Goal: Task Accomplishment & Management: Manage account settings

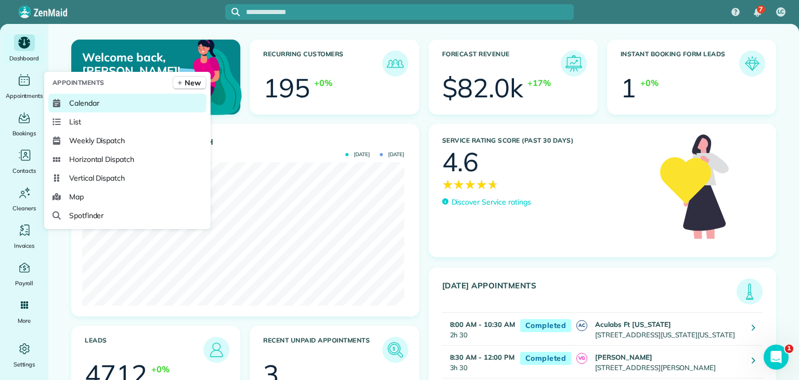
click at [106, 100] on link "Calendar" at bounding box center [127, 103] width 158 height 19
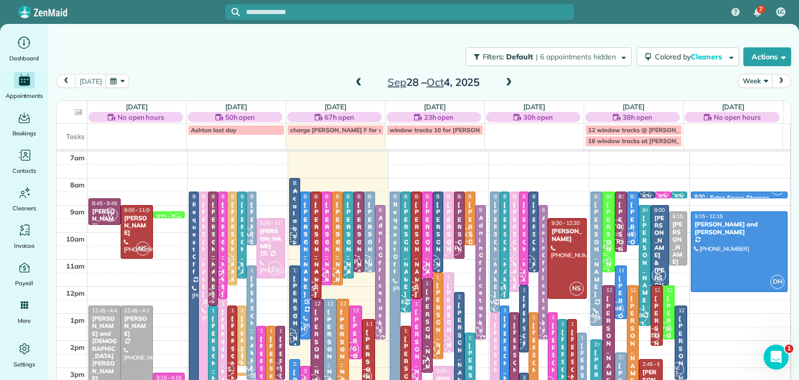
click at [747, 81] on button "Week" at bounding box center [755, 81] width 34 height 14
click at [760, 103] on link "Day" at bounding box center [779, 105] width 82 height 21
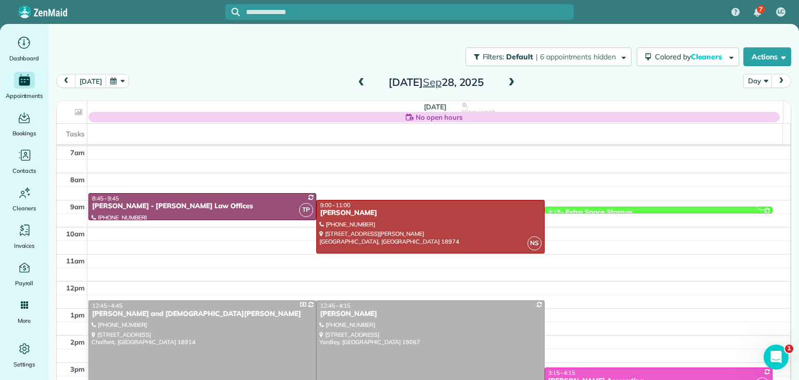
click at [505, 82] on span at bounding box center [510, 82] width 11 height 9
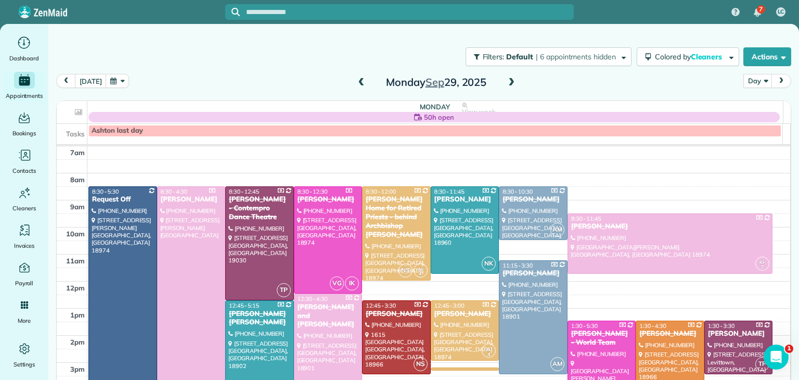
click at [505, 82] on span at bounding box center [510, 82] width 11 height 9
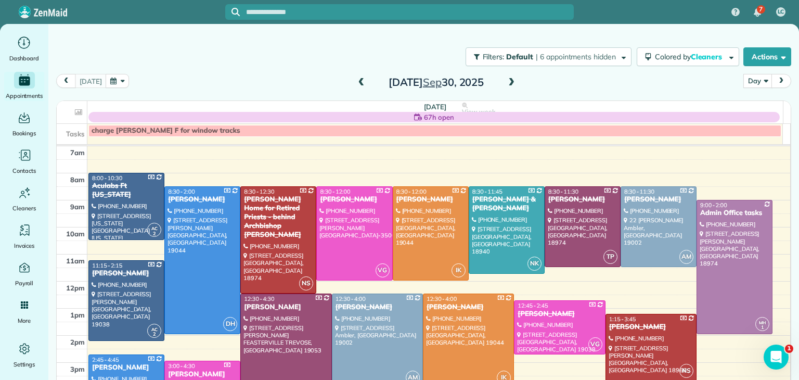
click at [505, 82] on span at bounding box center [510, 82] width 11 height 9
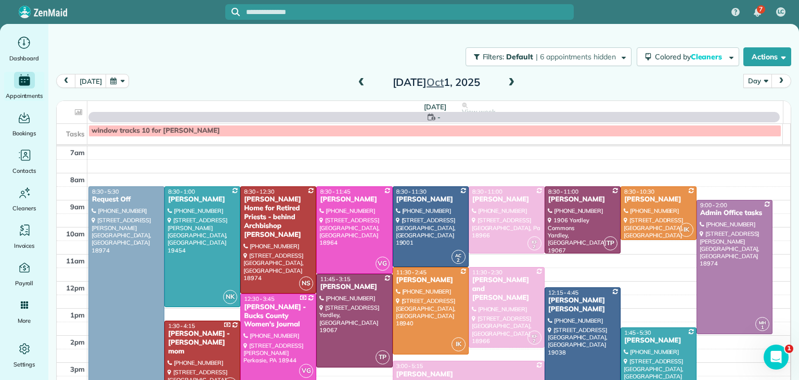
click at [505, 82] on span at bounding box center [510, 82] width 11 height 9
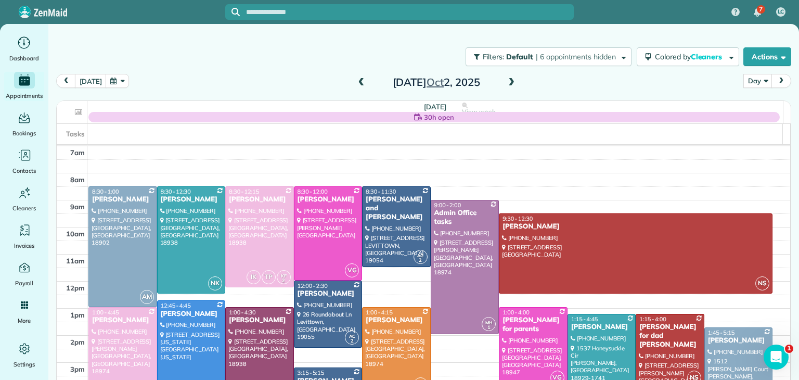
click at [505, 82] on span at bounding box center [510, 82] width 11 height 9
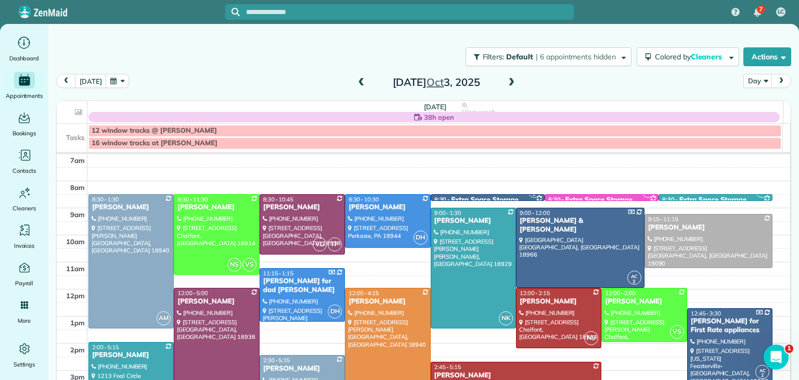
click at [505, 82] on span at bounding box center [510, 82] width 11 height 9
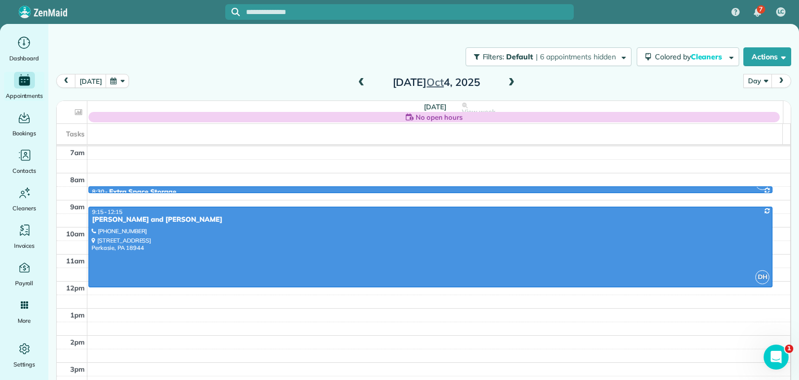
click at [505, 82] on span at bounding box center [510, 82] width 11 height 9
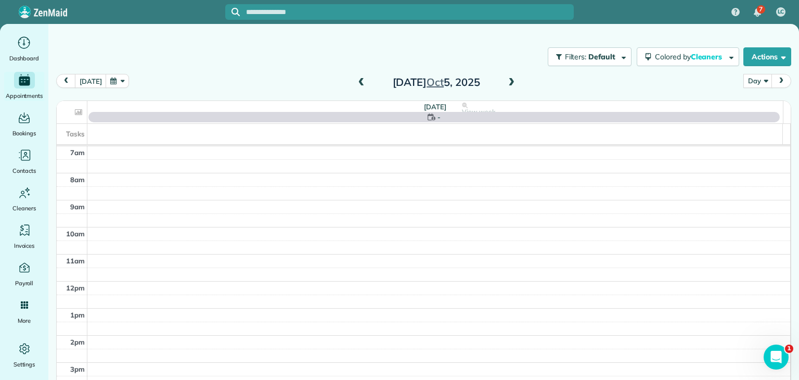
click at [505, 82] on span at bounding box center [510, 82] width 11 height 9
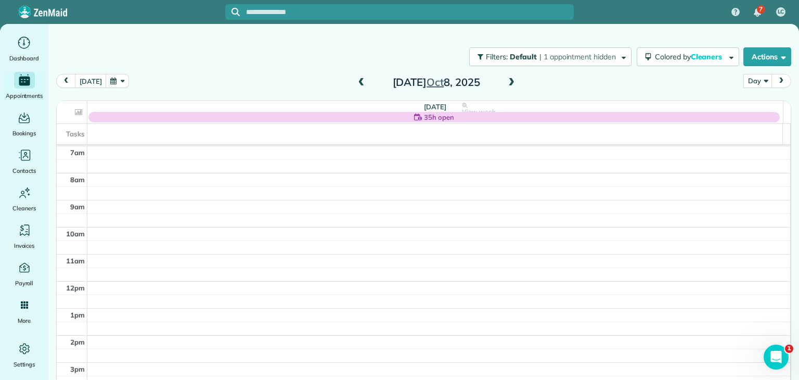
click at [505, 82] on span at bounding box center [510, 82] width 11 height 9
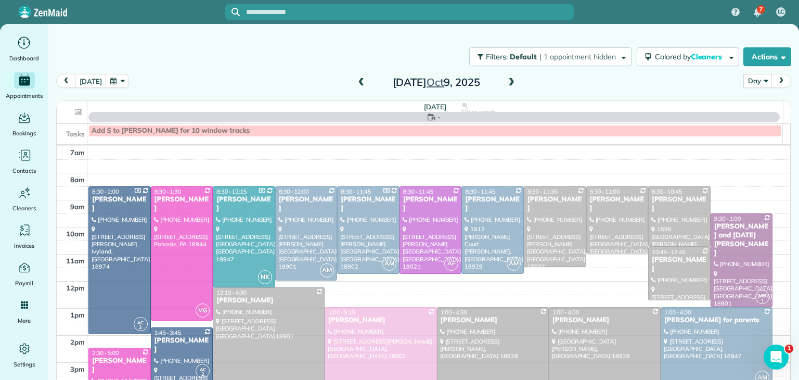
click at [505, 82] on span at bounding box center [510, 82] width 11 height 9
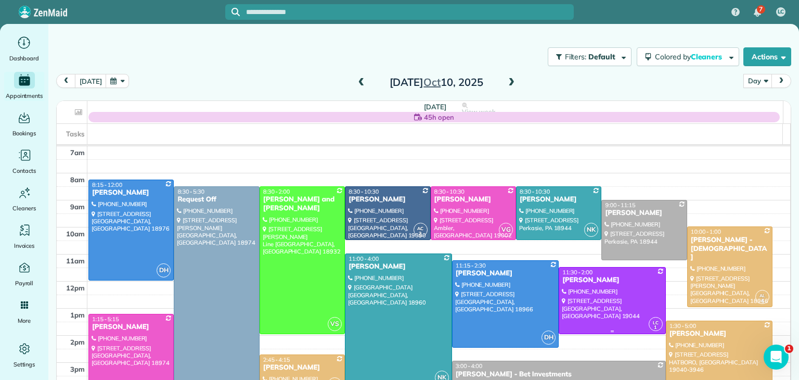
click at [613, 294] on div at bounding box center [612, 300] width 106 height 66
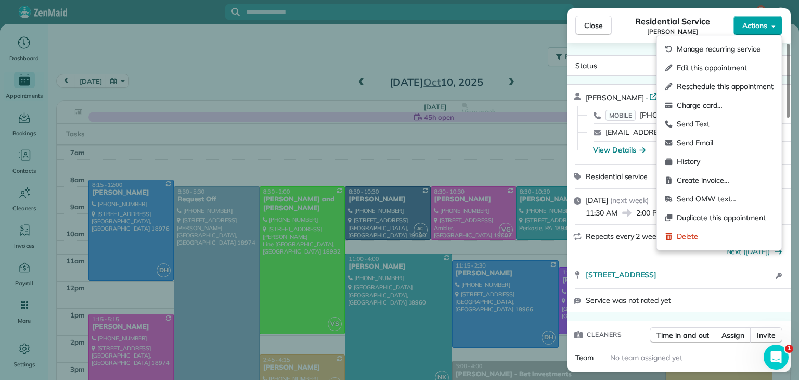
click at [762, 28] on span "Actions" at bounding box center [754, 25] width 25 height 10
click at [738, 71] on span "Edit this appointment" at bounding box center [724, 67] width 97 height 10
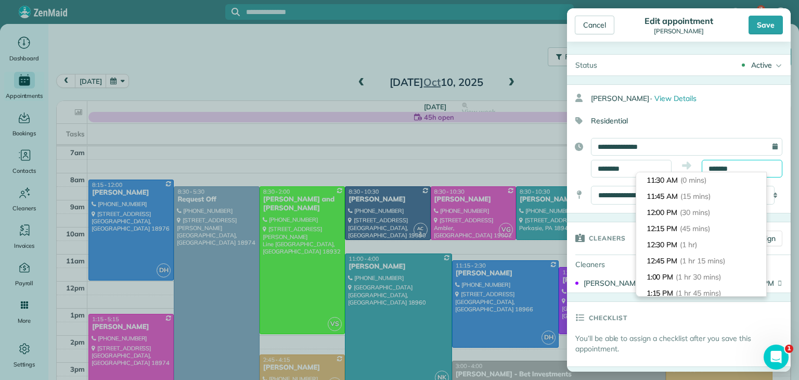
click at [743, 172] on body "7 LC Dashboard Appointments Bookings Contacts Cleaners Invoices Payroll Reports…" at bounding box center [399, 190] width 799 height 380
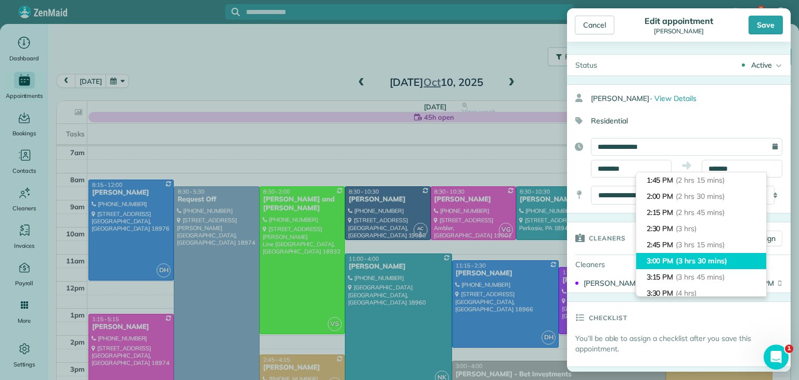
type input "*******"
click at [742, 254] on li "3:00 PM (3 hrs 30 mins)" at bounding box center [701, 261] width 130 height 16
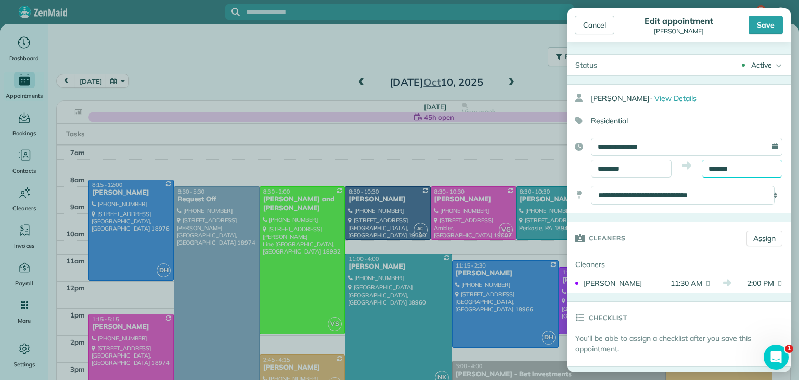
click at [740, 165] on input "*******" at bounding box center [741, 169] width 81 height 18
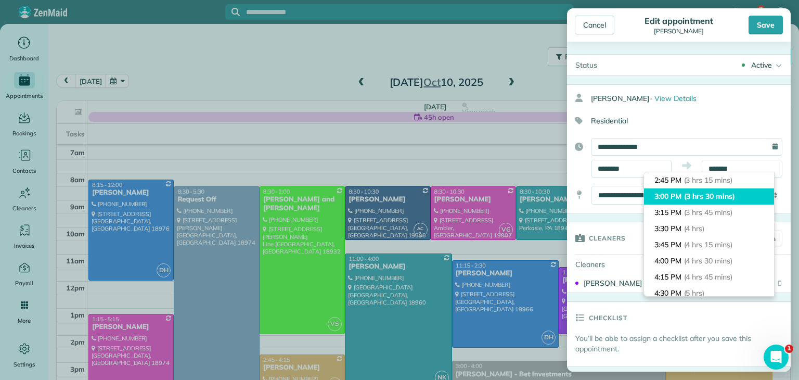
click at [735, 198] on span "(3 hrs 30 mins)" at bounding box center [709, 195] width 51 height 9
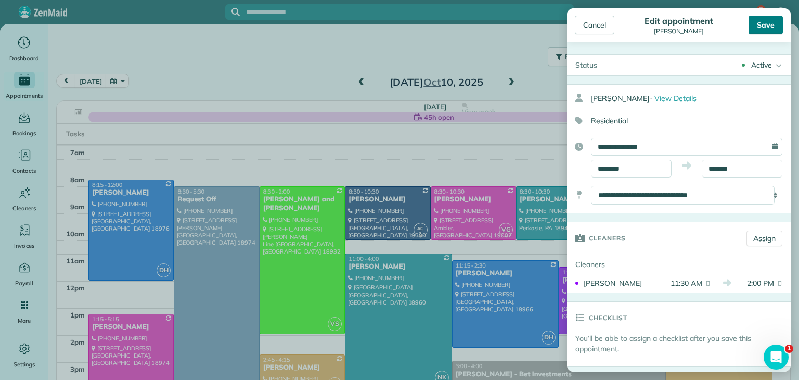
click at [765, 30] on div "Save" at bounding box center [765, 25] width 34 height 19
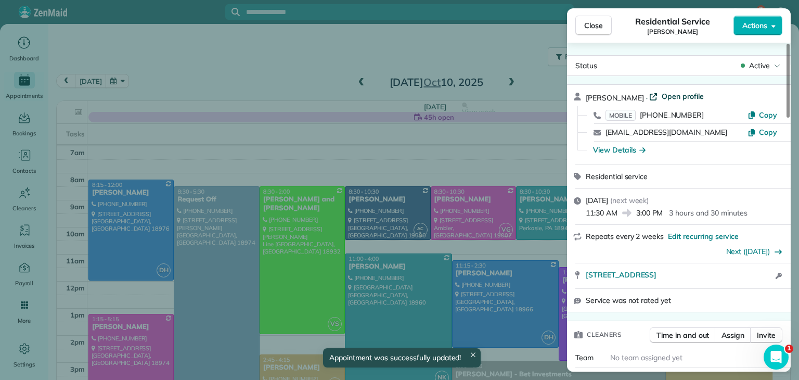
click at [674, 95] on span "Open profile" at bounding box center [682, 96] width 42 height 10
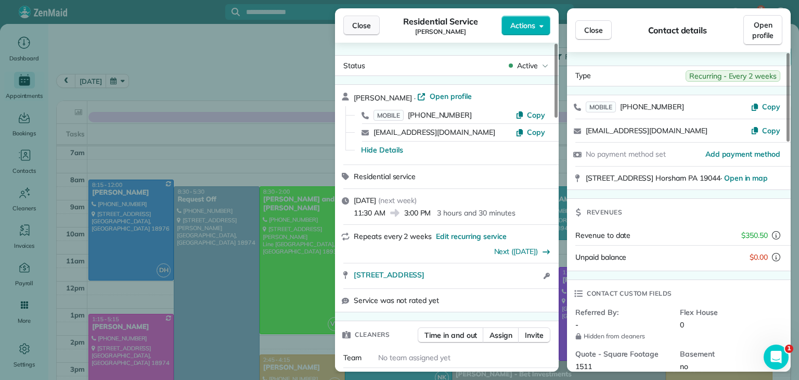
click at [364, 32] on button "Close" at bounding box center [361, 26] width 36 height 20
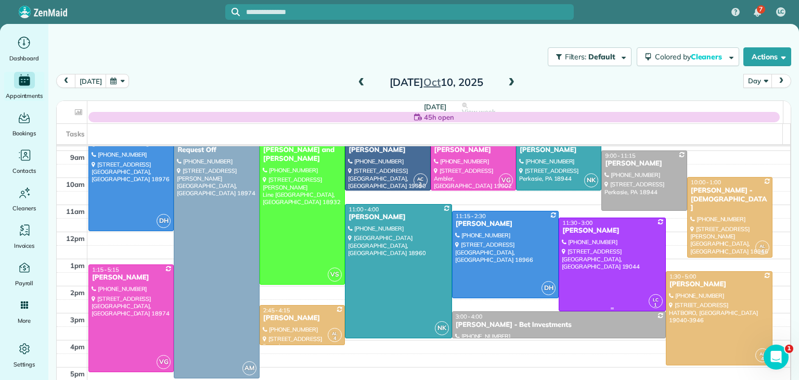
scroll to position [56, 0]
